Goal: Task Accomplishment & Management: Use online tool/utility

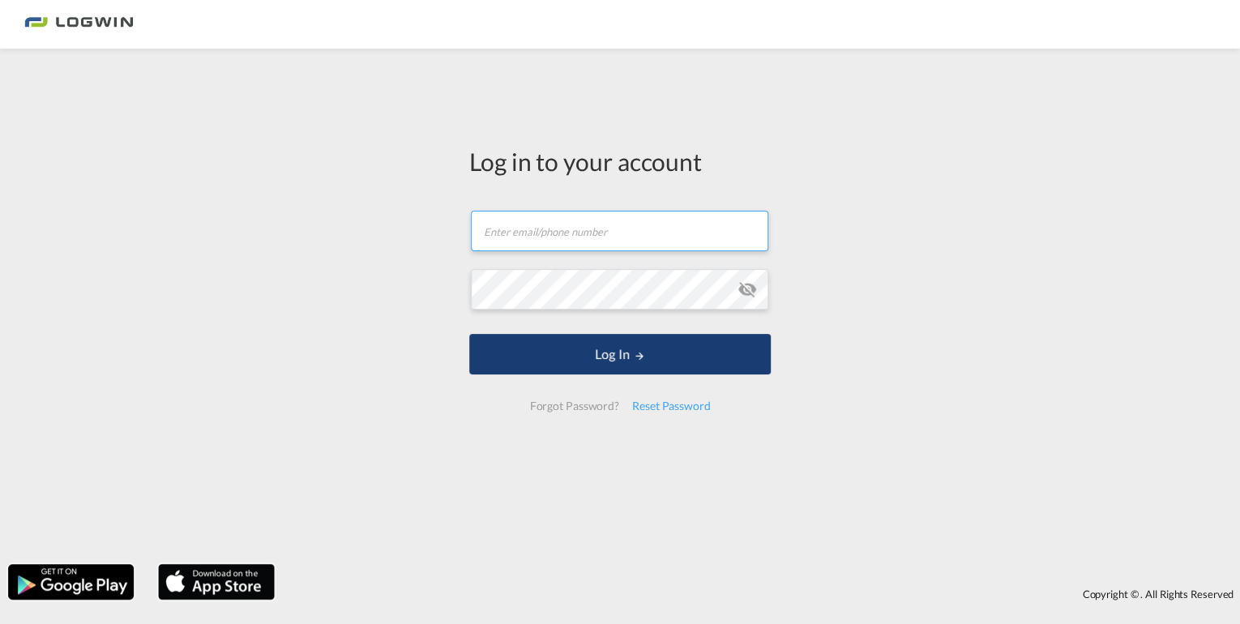
type input "[EMAIL_ADDRESS][DOMAIN_NAME]"
click at [595, 356] on button "Log In" at bounding box center [620, 354] width 302 height 41
